Goal: Task Accomplishment & Management: Manage account settings

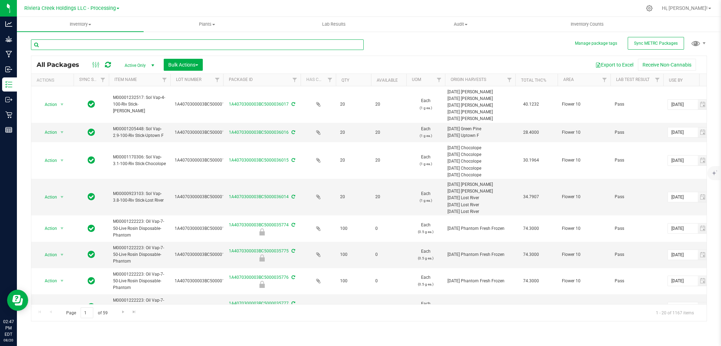
click at [108, 46] on input "text" at bounding box center [197, 44] width 333 height 11
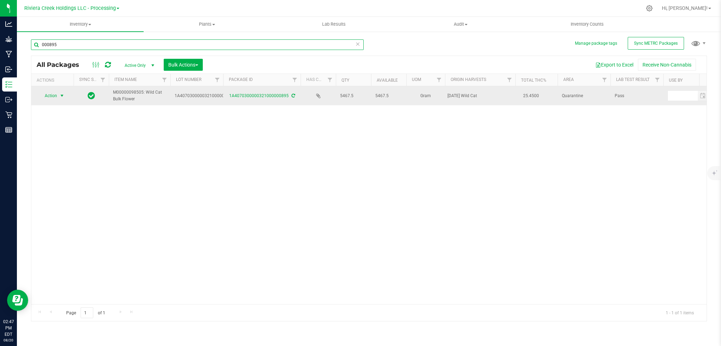
type input "000895"
click at [60, 96] on span "select" at bounding box center [62, 96] width 6 height 6
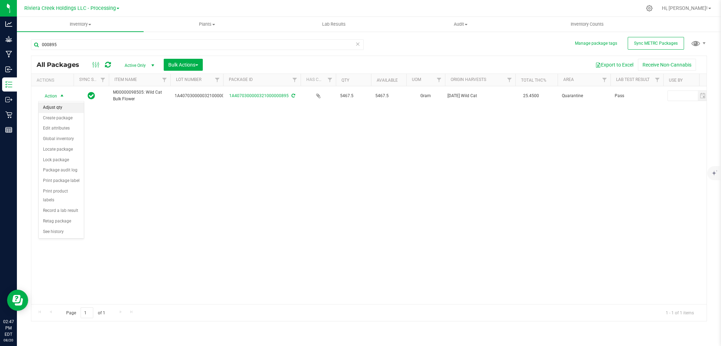
click at [51, 110] on li "Adjust qty" at bounding box center [61, 107] width 45 height 11
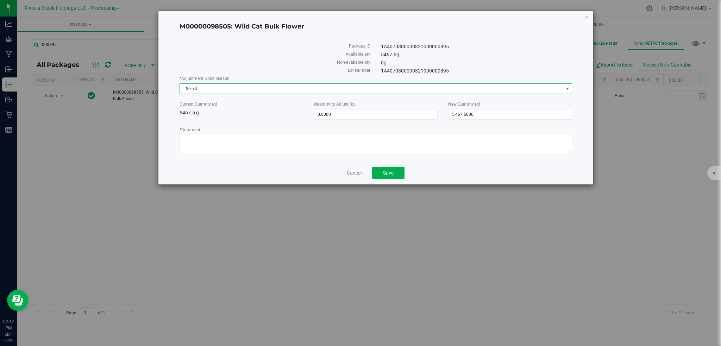
click at [565, 87] on span "select" at bounding box center [568, 89] width 6 height 6
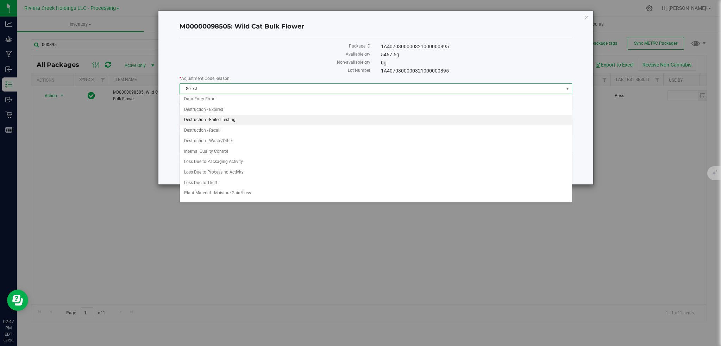
scroll to position [16, 0]
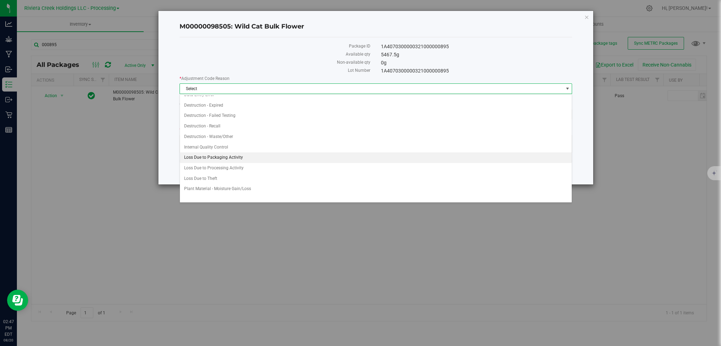
click at [211, 158] on li "Loss Due to Packaging Activity" at bounding box center [376, 157] width 392 height 11
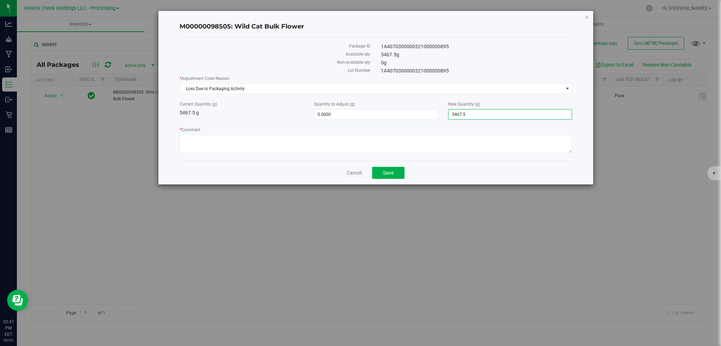
drag, startPoint x: 478, startPoint y: 116, endPoint x: 446, endPoint y: 116, distance: 32.0
click at [446, 116] on div "New Quantity (g) 5,467.5000 5467.5" at bounding box center [510, 110] width 135 height 19
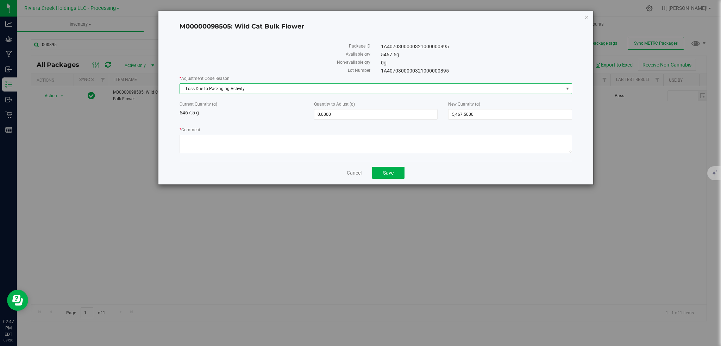
drag, startPoint x: 566, startPoint y: 87, endPoint x: 516, endPoint y: 95, distance: 50.9
click at [566, 87] on span "select" at bounding box center [568, 89] width 6 height 6
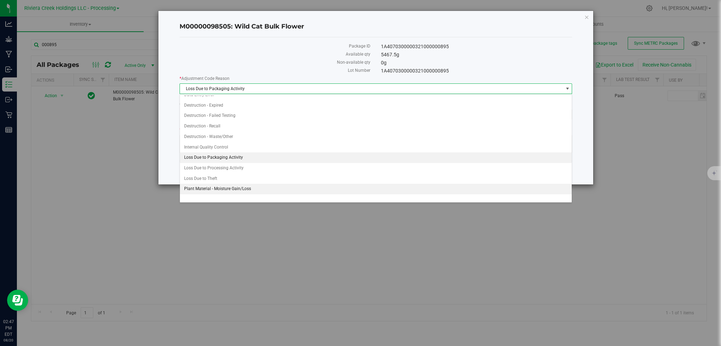
click at [243, 189] on li "Plant Material - Moisture Gain/Loss" at bounding box center [376, 189] width 392 height 11
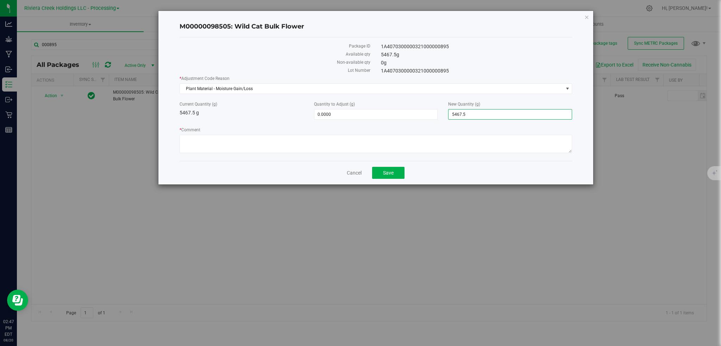
drag, startPoint x: 495, startPoint y: 114, endPoint x: 442, endPoint y: 117, distance: 53.6
click at [442, 117] on div "Current Quantity (g) 5467.5 g Quantity to Adjust (g) 0.0000 0 New Quantity (g) …" at bounding box center [376, 110] width 404 height 19
type input "5442"
type input "-25.5000"
type input "5,442.0000"
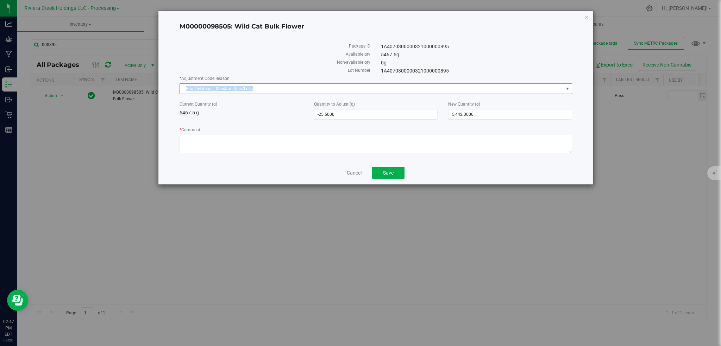
drag, startPoint x: 259, startPoint y: 90, endPoint x: 175, endPoint y: 89, distance: 83.8
click at [175, 89] on div "M00000098505: Wild Cat Bulk Flower Package ID 1A4070300000321000000895 Availabl…" at bounding box center [375, 98] width 435 height 174
copy span "Plant Material - Moisture Gain/Loss"
click at [195, 137] on textarea "* Comment" at bounding box center [376, 144] width 393 height 18
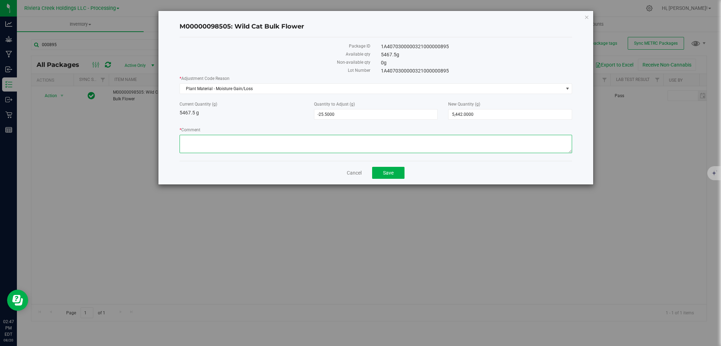
paste textarea "Plant Material - Moisture Gain/Loss"
type textarea "Plant Material - Moisture Gain/Loss"
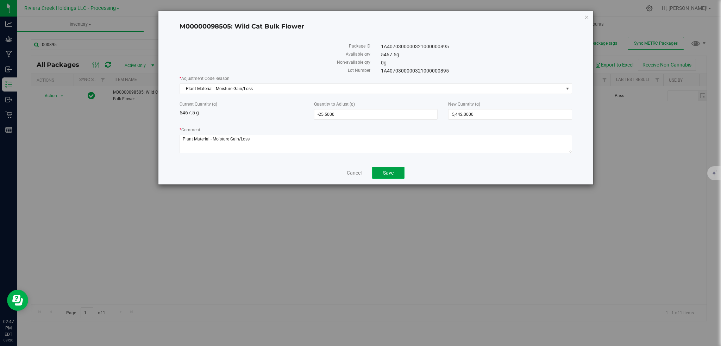
click at [397, 176] on button "Save" at bounding box center [388, 173] width 32 height 12
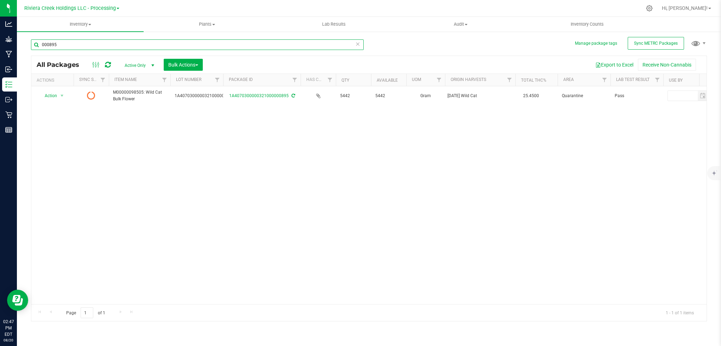
click at [70, 47] on input "000895" at bounding box center [197, 44] width 333 height 11
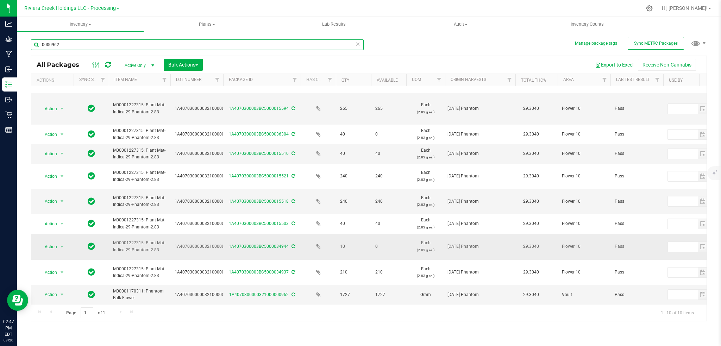
scroll to position [27, 0]
click at [97, 45] on input "0000962" at bounding box center [197, 44] width 333 height 11
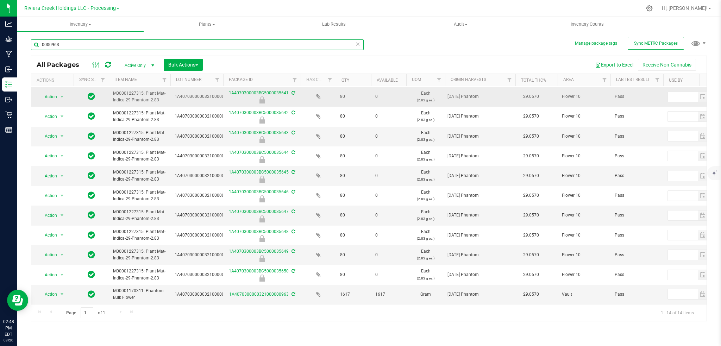
scroll to position [70, 0]
click at [75, 48] on input "0000963" at bounding box center [197, 44] width 333 height 11
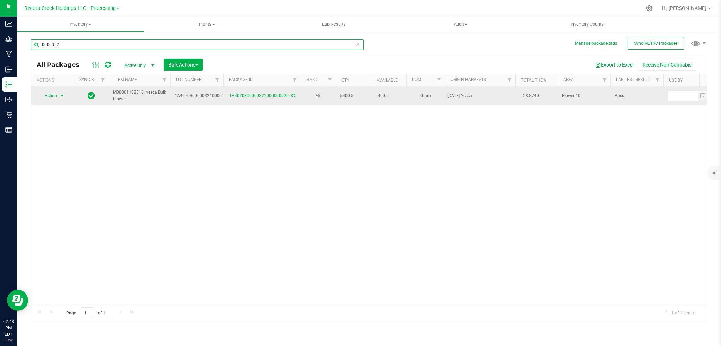
type input "0000922"
click at [61, 93] on span "select" at bounding box center [62, 96] width 6 height 6
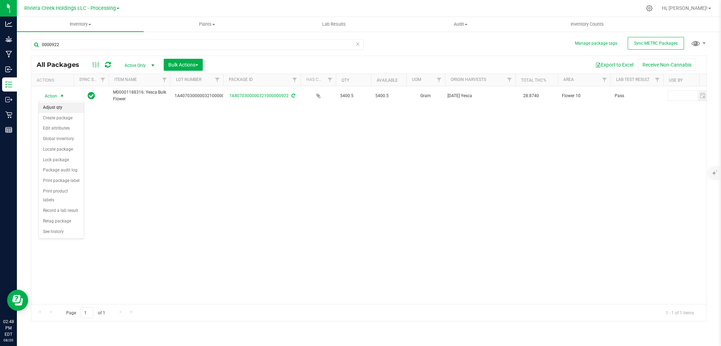
click at [51, 107] on li "Adjust qty" at bounding box center [61, 107] width 45 height 11
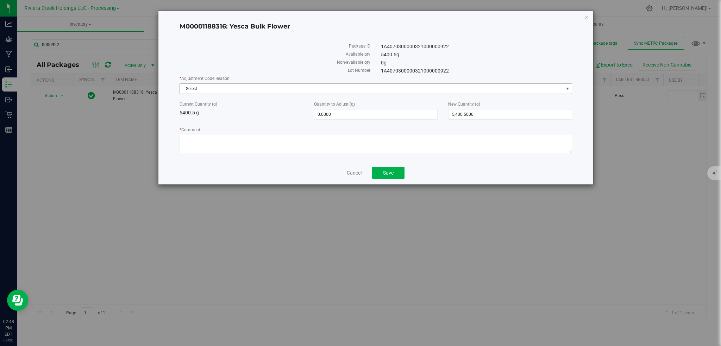
click at [566, 90] on span "select" at bounding box center [568, 89] width 6 height 6
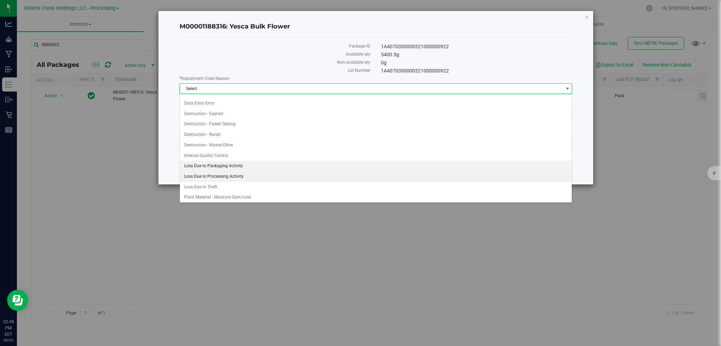
scroll to position [10, 0]
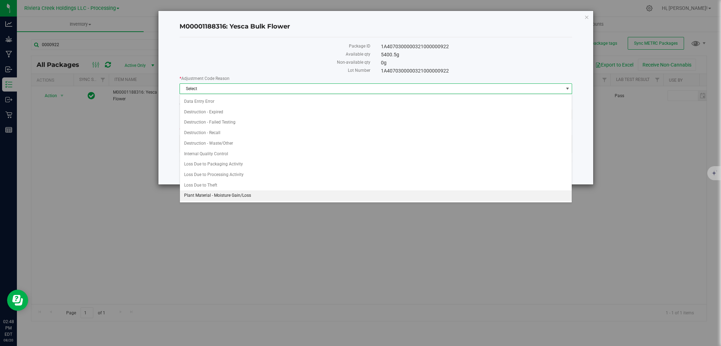
click at [199, 196] on li "Plant Material - Moisture Gain/Loss" at bounding box center [376, 196] width 392 height 11
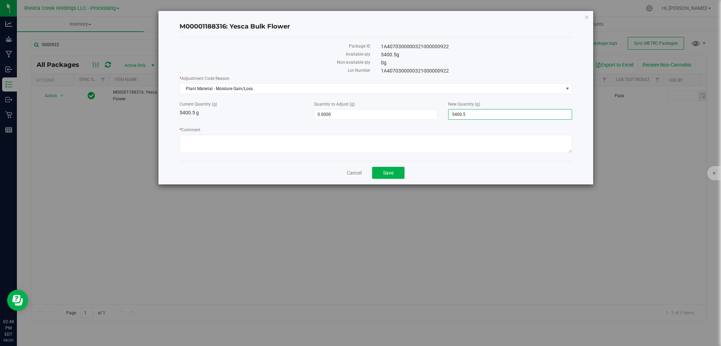
drag, startPoint x: 477, startPoint y: 114, endPoint x: 442, endPoint y: 118, distance: 36.1
click at [442, 118] on div "Current Quantity (g) 5400.5 g Quantity to Adjust (g) 0.0000 0 New Quantity (g) …" at bounding box center [376, 110] width 404 height 19
type input "5320"
type input "-80.5000"
type input "5,320.0000"
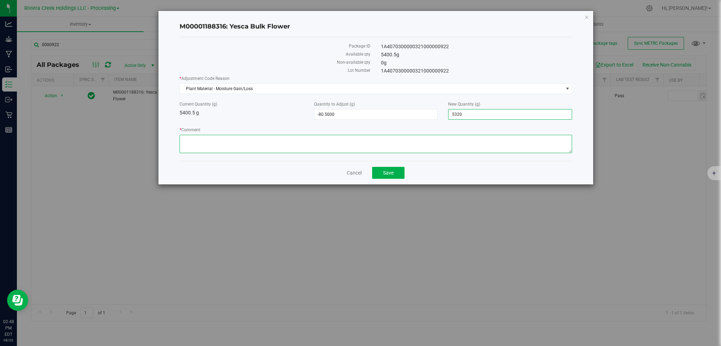
click at [214, 137] on textarea "* Comment" at bounding box center [376, 144] width 393 height 18
paste textarea "Plant Material - Moisture Gain/Loss"
type textarea "Plant Material - Moisture Gain/Loss"
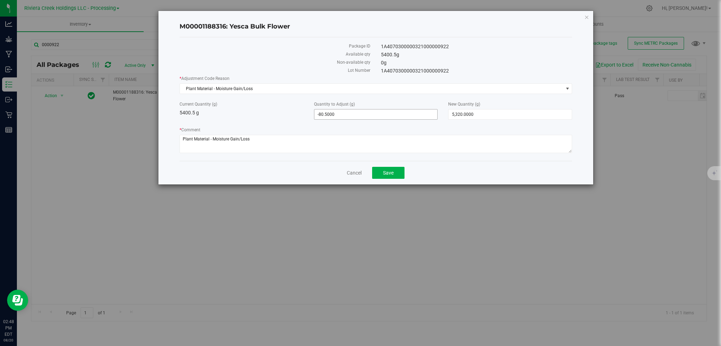
drag, startPoint x: 312, startPoint y: 121, endPoint x: 363, endPoint y: 118, distance: 50.8
click at [363, 118] on div "* Adjustment Code Reason Plant Material - Moisture Gain/Loss Select Damaged / A…" at bounding box center [376, 115] width 393 height 80
click at [293, 117] on div "Current Quantity (g) 5400.5 g Quantity to Adjust (g) -80.5000 -80.5 New Quantit…" at bounding box center [376, 110] width 404 height 19
click at [387, 170] on span "Save" at bounding box center [388, 173] width 11 height 6
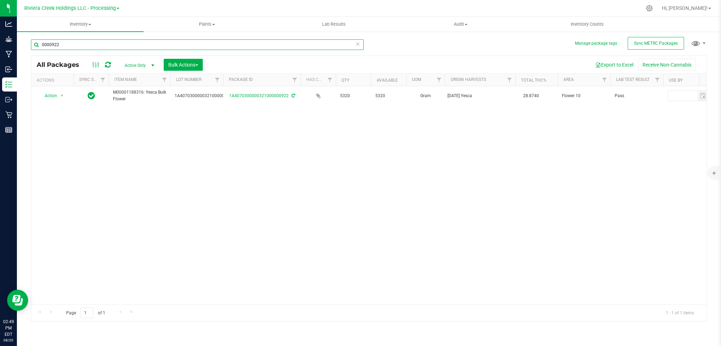
click at [68, 44] on input "0000922" at bounding box center [197, 44] width 333 height 11
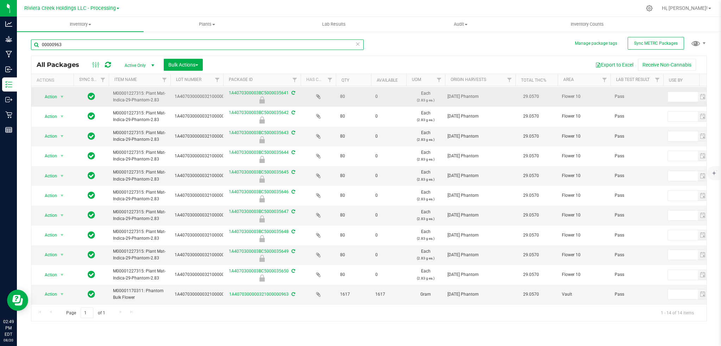
scroll to position [70, 0]
click at [66, 47] on input "00000963" at bounding box center [197, 44] width 333 height 11
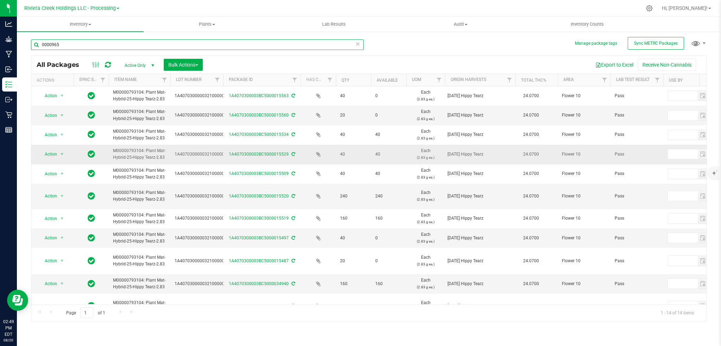
scroll to position [86, 0]
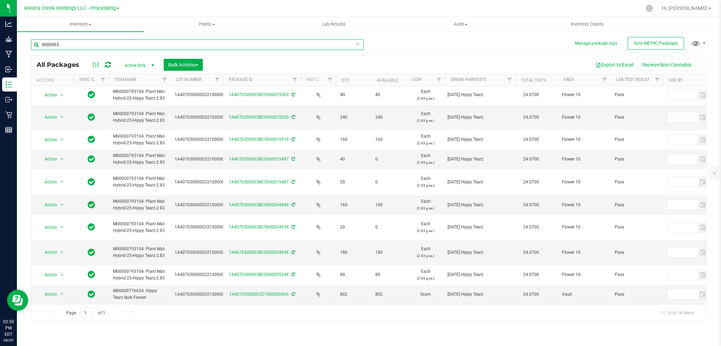
click at [78, 45] on input "0000965" at bounding box center [197, 44] width 333 height 11
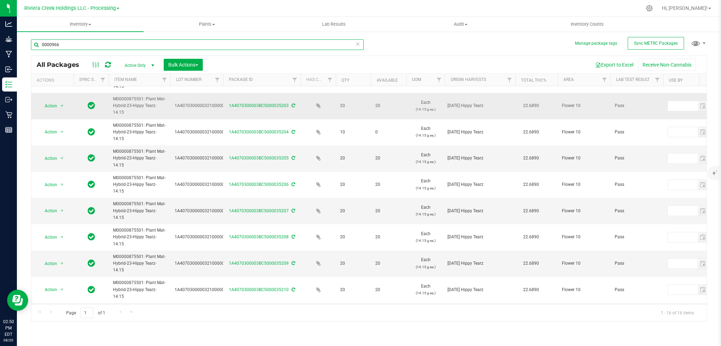
scroll to position [209, 0]
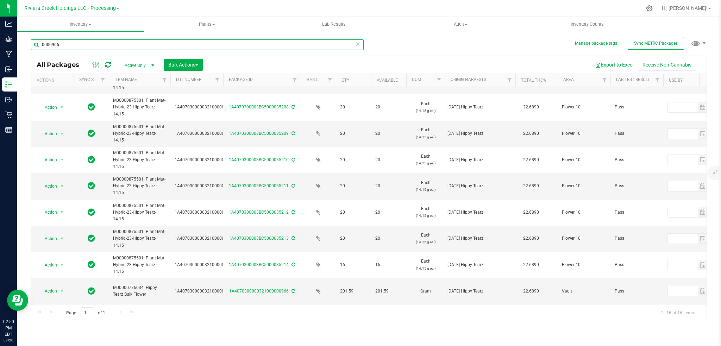
click at [79, 47] on input "0000966" at bounding box center [197, 44] width 333 height 11
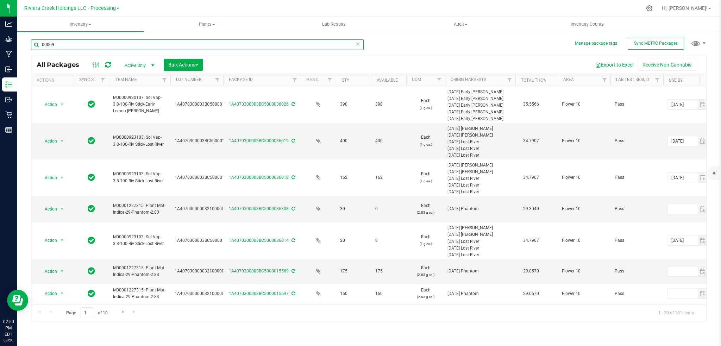
type input "00009"
